Goal: Information Seeking & Learning: Learn about a topic

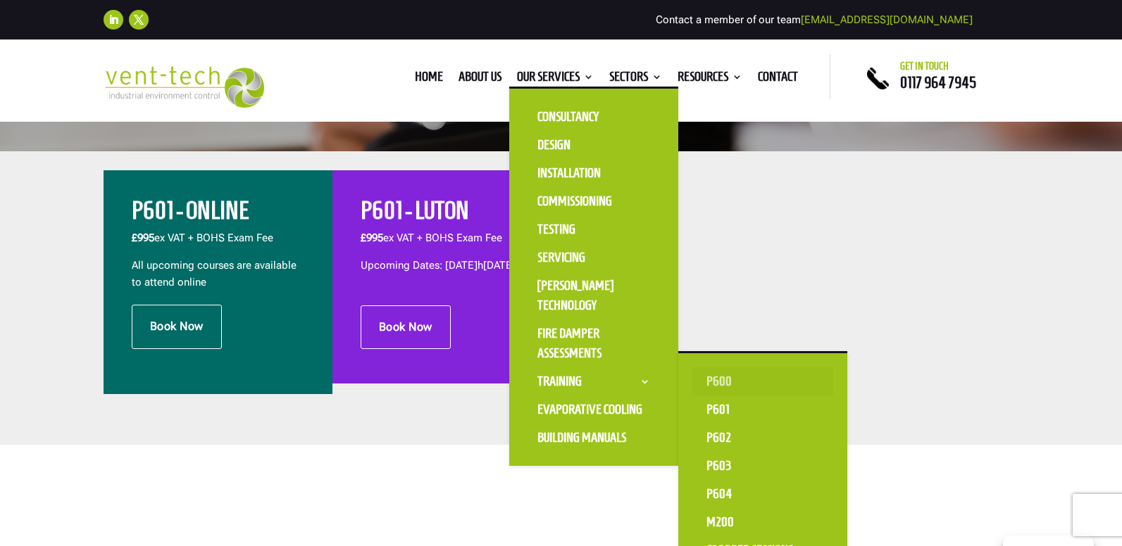
click at [725, 382] on link "P600" at bounding box center [762, 382] width 141 height 28
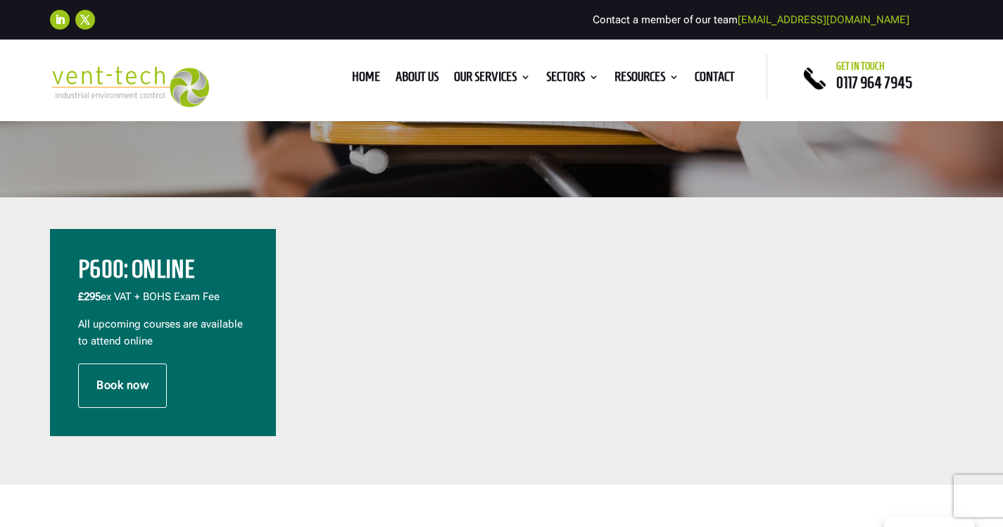
scroll to position [453, 0]
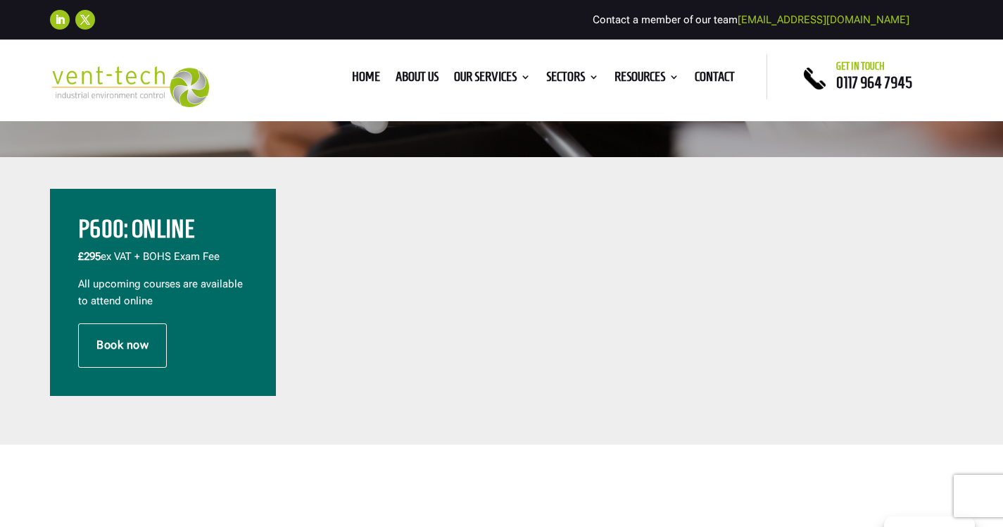
click at [131, 239] on h2 "P600: Online" at bounding box center [163, 233] width 170 height 32
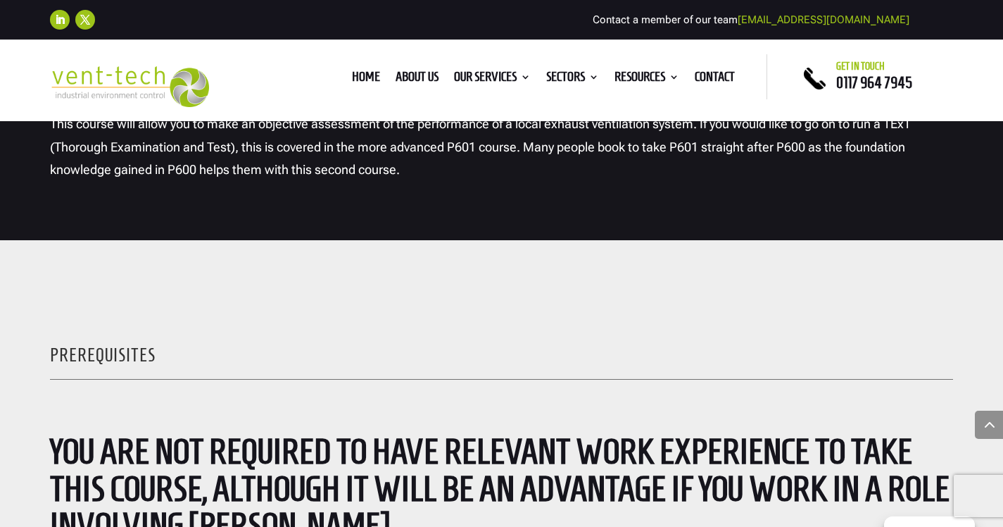
scroll to position [2408, 0]
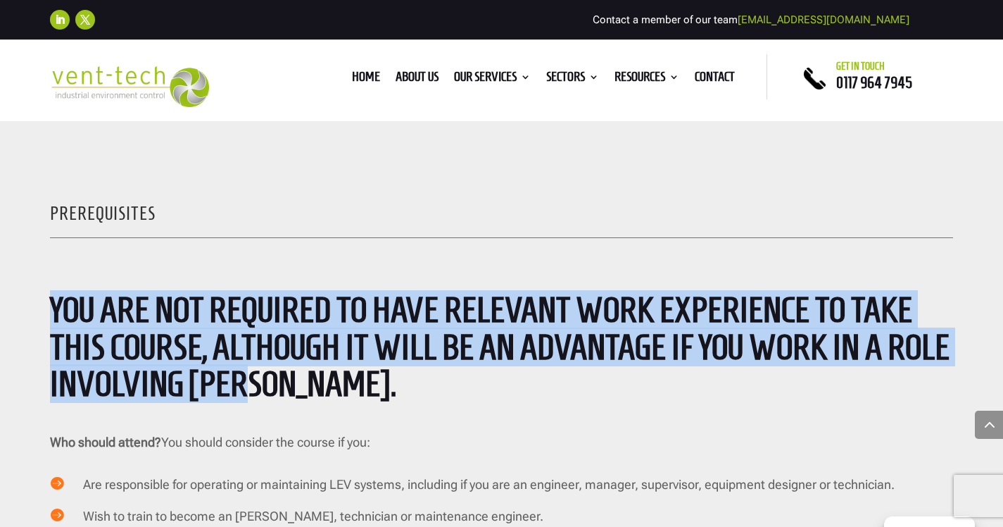
drag, startPoint x: 249, startPoint y: 391, endPoint x: 0, endPoint y: 294, distance: 266.8
click at [0, 294] on div "Prerequisites You are not required to have relevant work experience to take thi…" at bounding box center [501, 525] width 1003 height 852
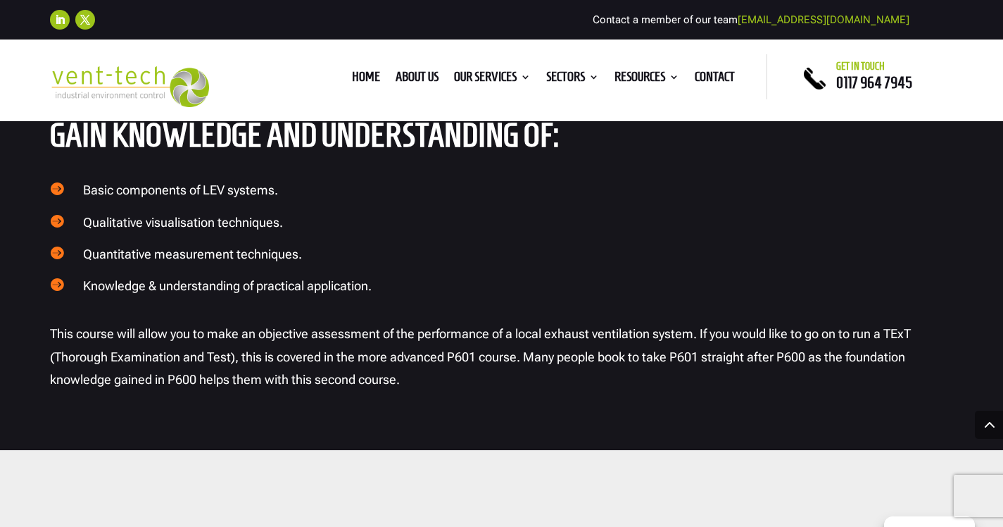
scroll to position [1909, 0]
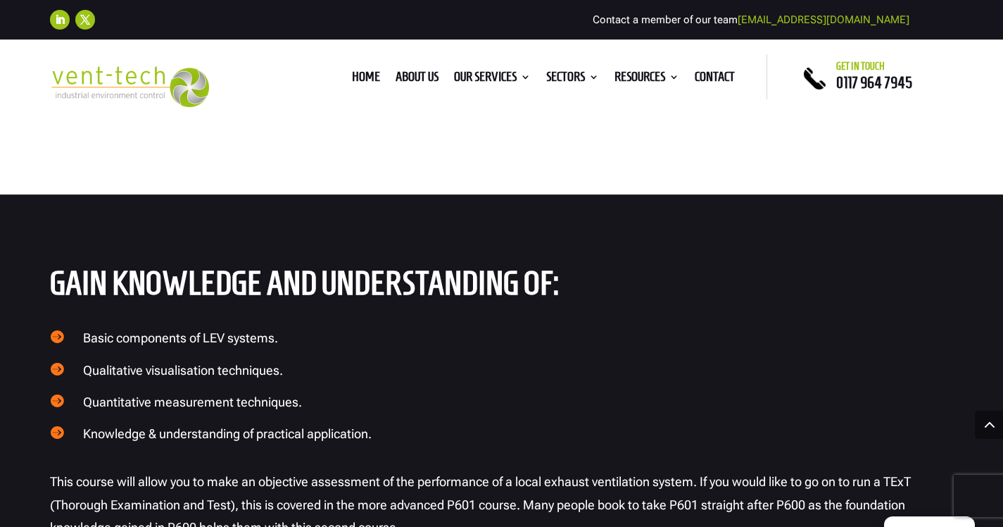
click at [382, 431] on h4 "Knowledge & understanding of practical application." at bounding box center [518, 437] width 870 height 25
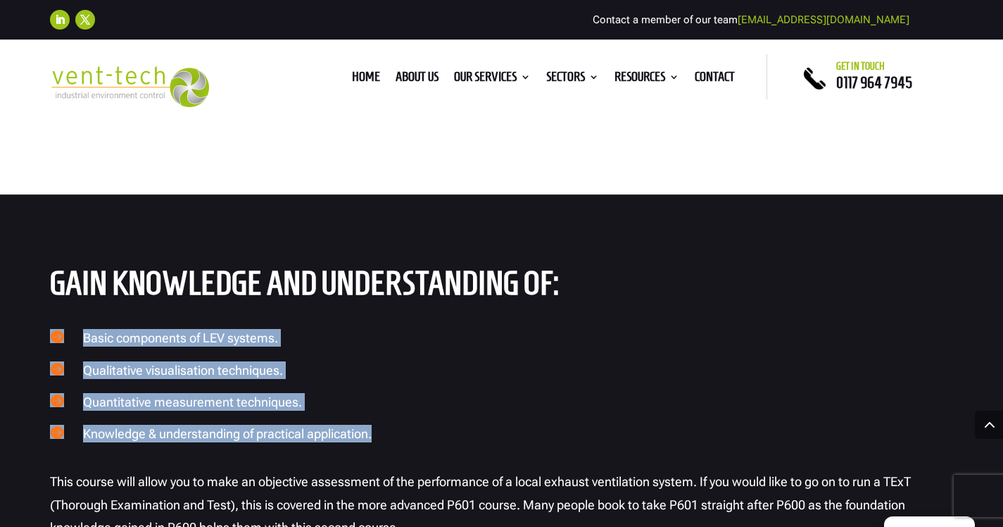
drag, startPoint x: 390, startPoint y: 439, endPoint x: 49, endPoint y: 332, distance: 358.0
click at [49, 332] on div "Gain knowledge and understanding of:  Basic components of LEV systems.  Quali…" at bounding box center [501, 395] width 1003 height 403
copy div " Basic components of LEV systems.  Qualitative visualisation techniques.  Qu…"
